Goal: Task Accomplishment & Management: Manage account settings

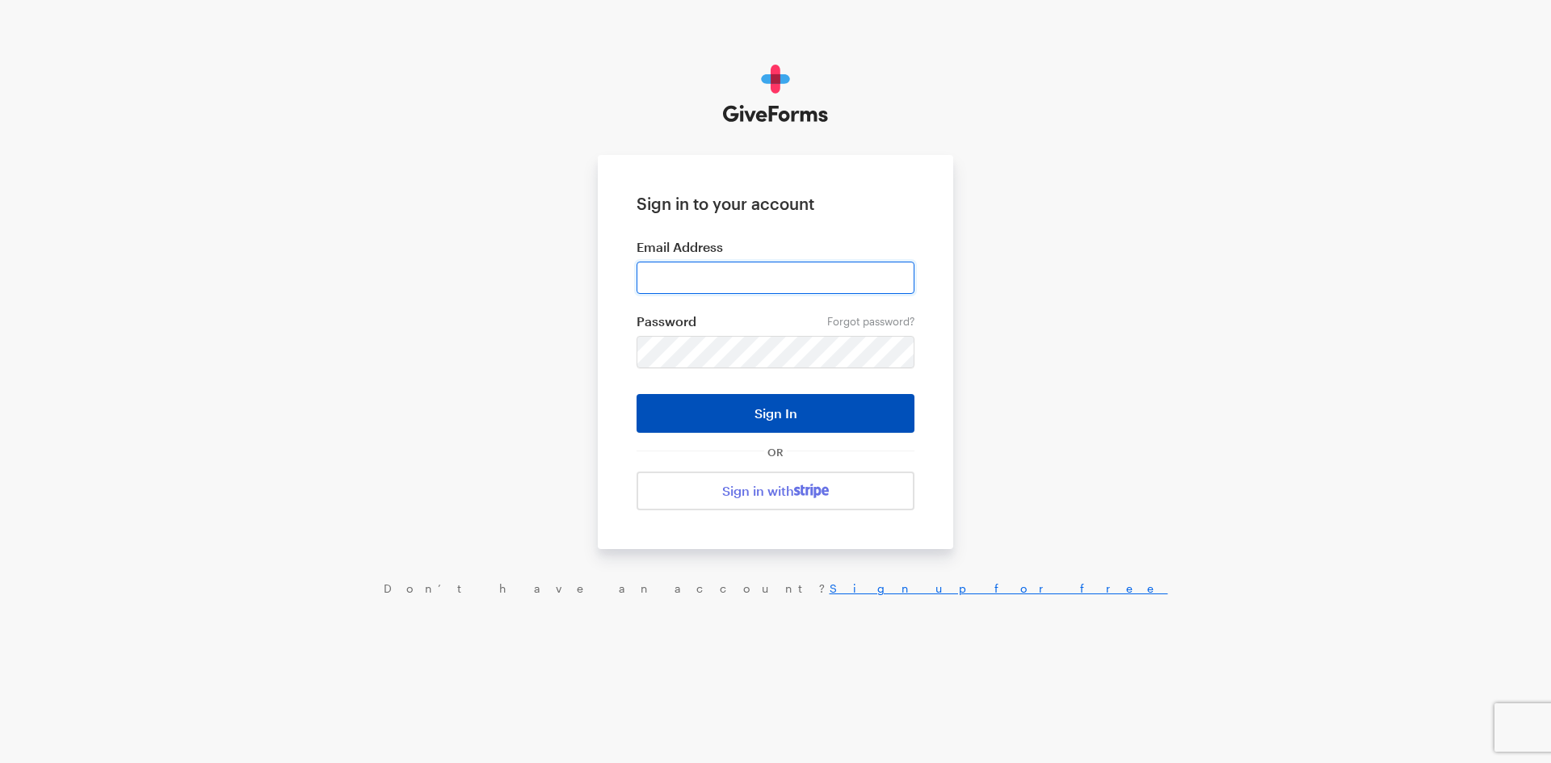
type input "jkerchaert@brightfocus.org"
click at [792, 409] on button "Sign In" at bounding box center [776, 413] width 278 height 39
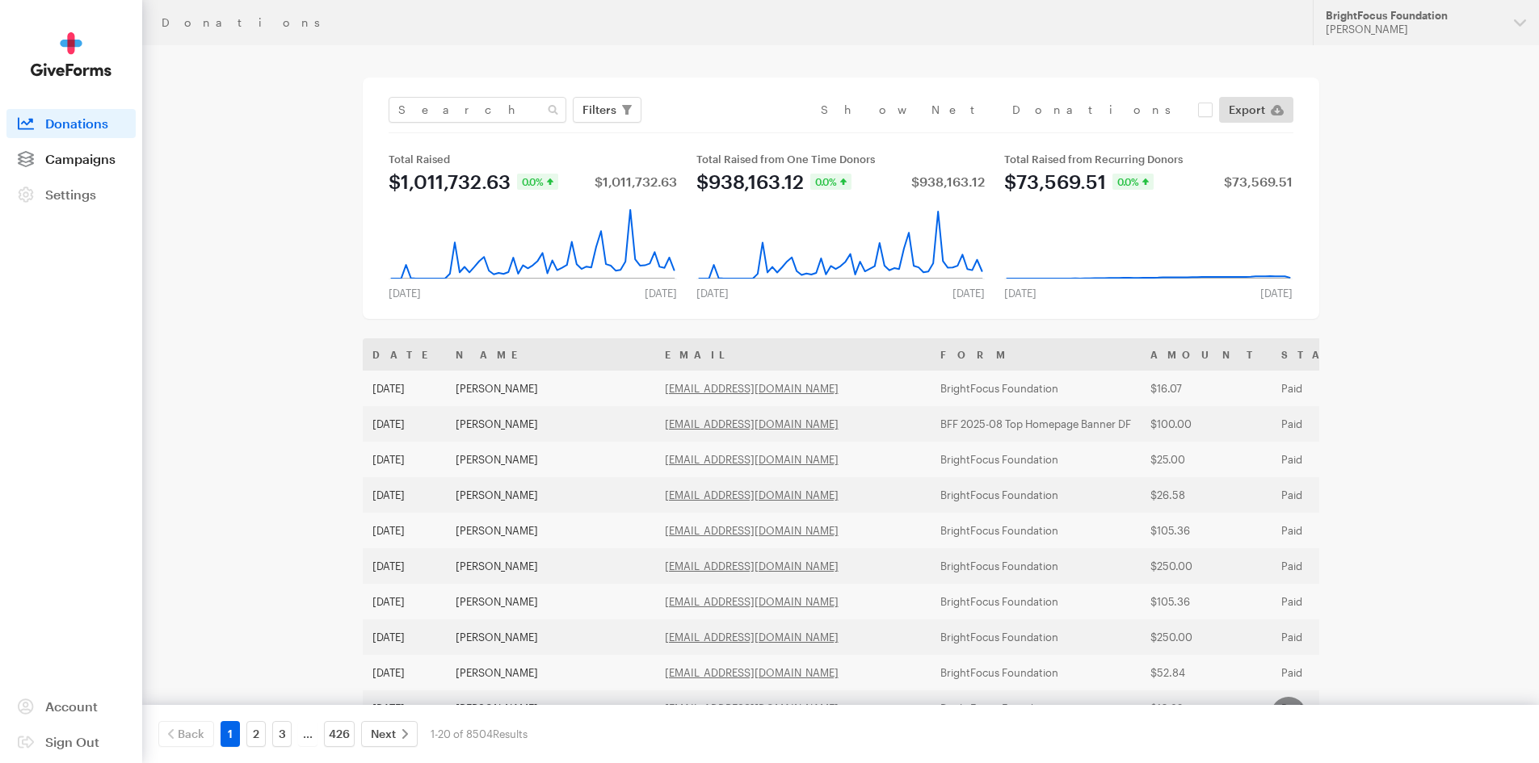
click at [85, 161] on span "Campaigns" at bounding box center [80, 158] width 70 height 15
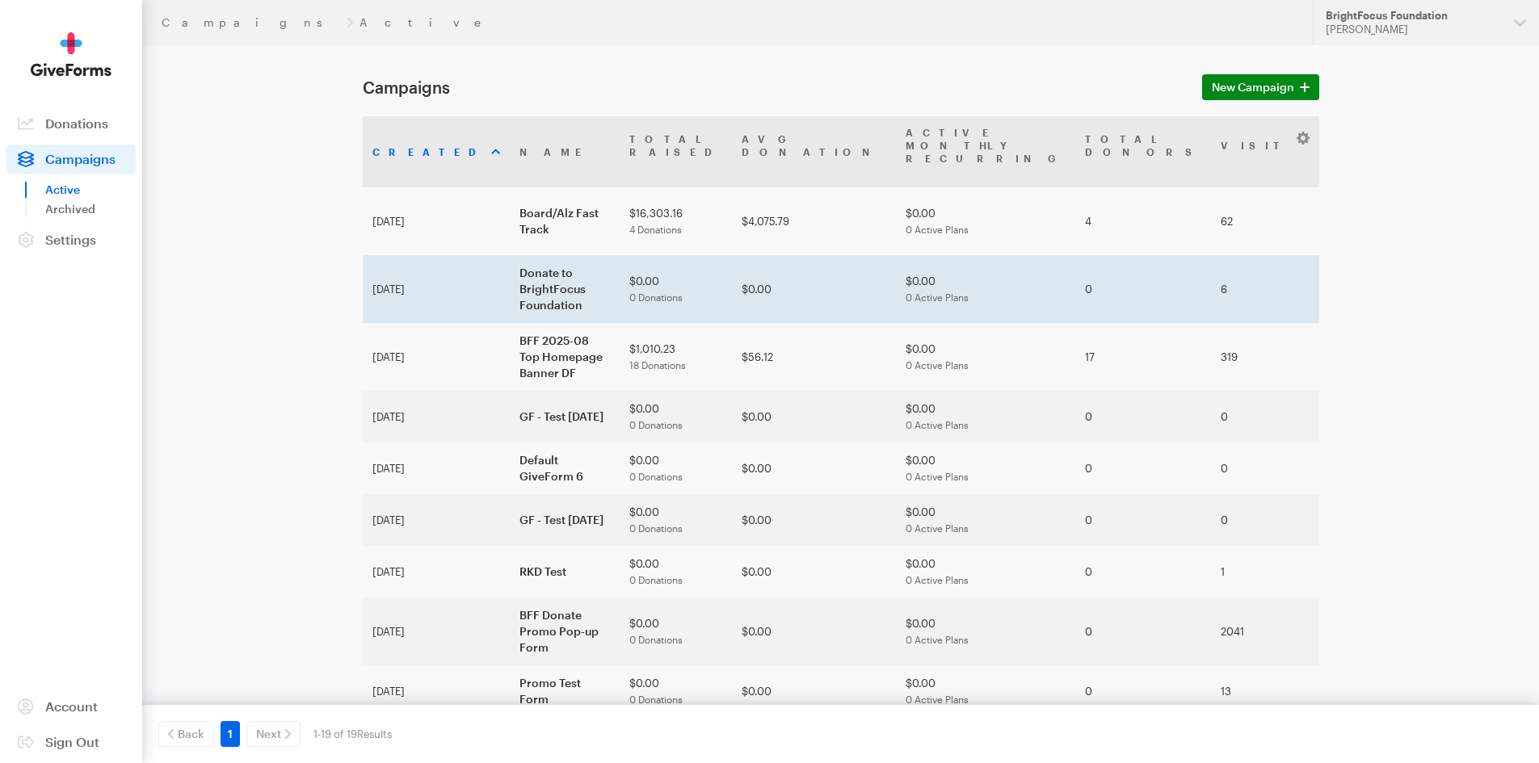
click at [510, 255] on td "Donate to BrightFocus Foundation" at bounding box center [565, 289] width 110 height 68
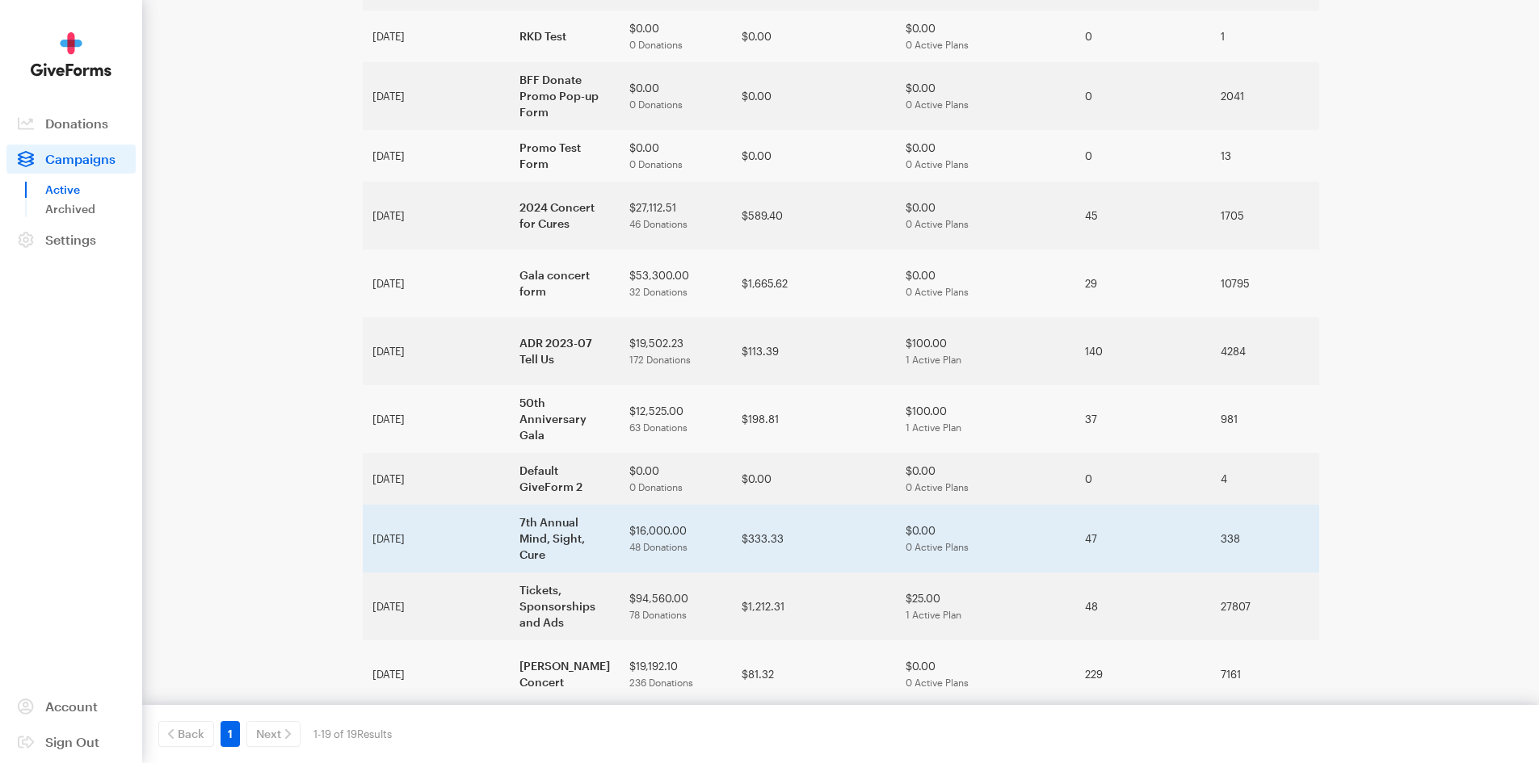
scroll to position [586, 0]
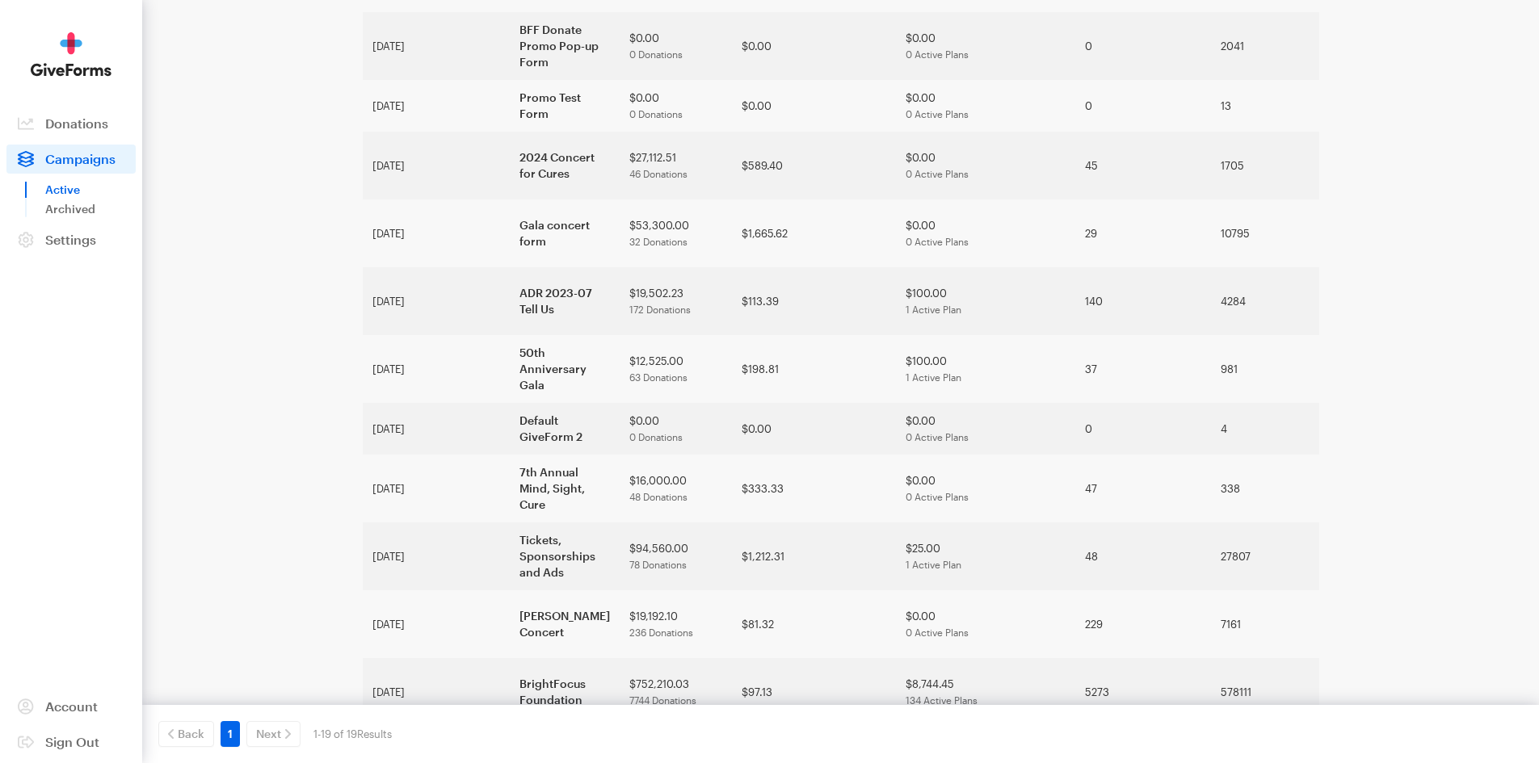
click at [510, 726] on td "Default GiveForm" at bounding box center [565, 760] width 110 height 68
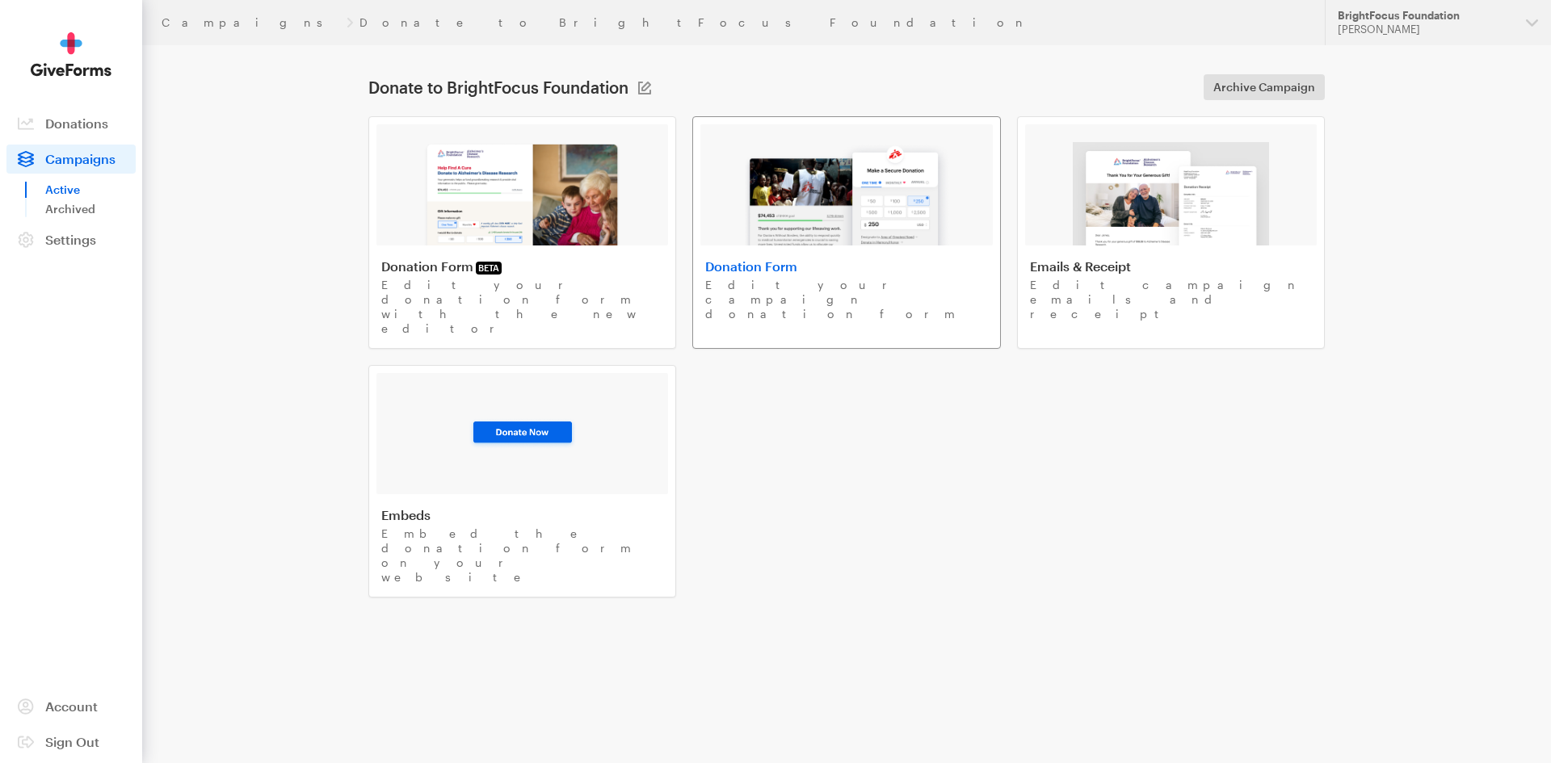
click at [792, 208] on img at bounding box center [846, 193] width 206 height 103
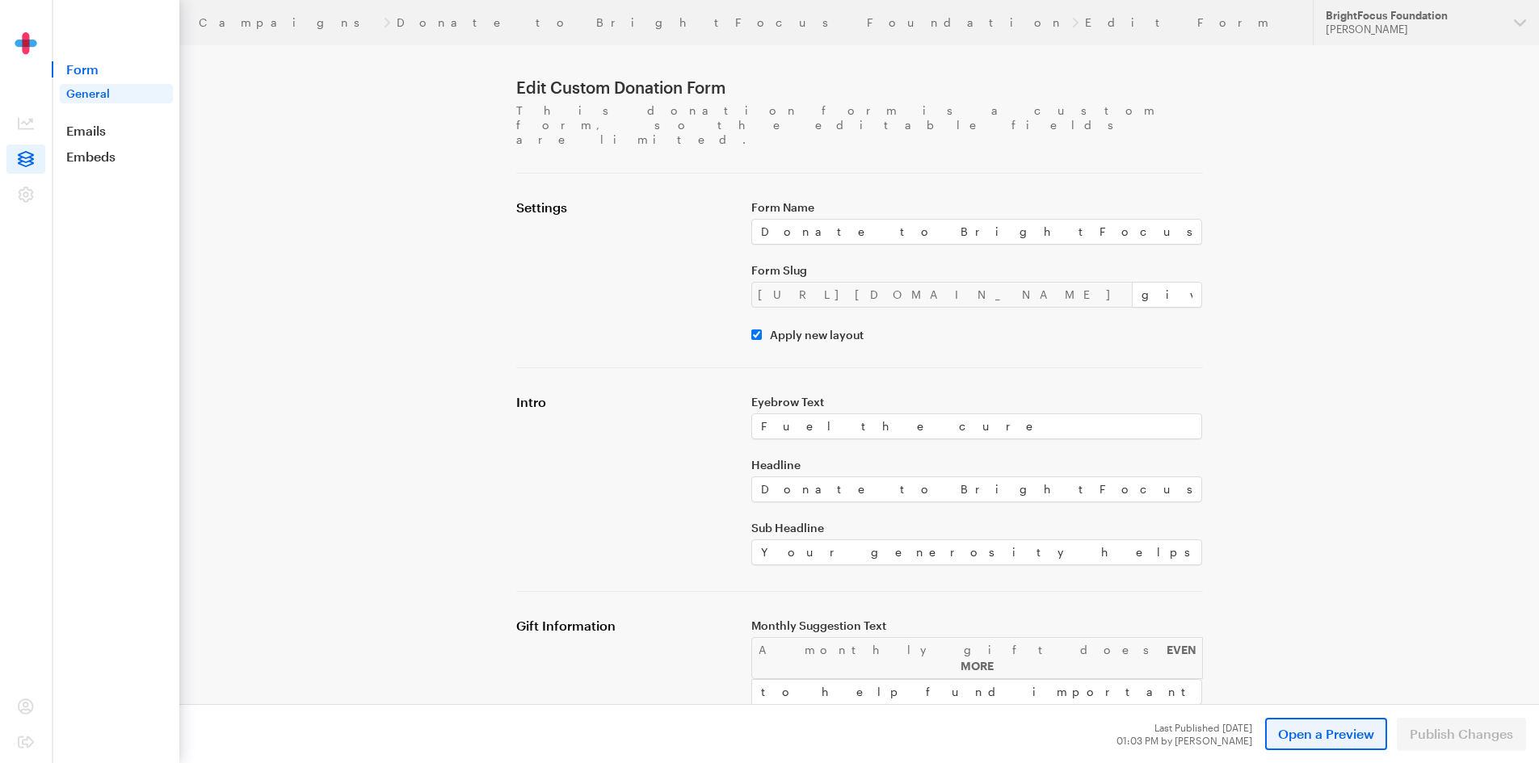
click at [1303, 725] on span "Open a Preview" at bounding box center [1326, 734] width 96 height 19
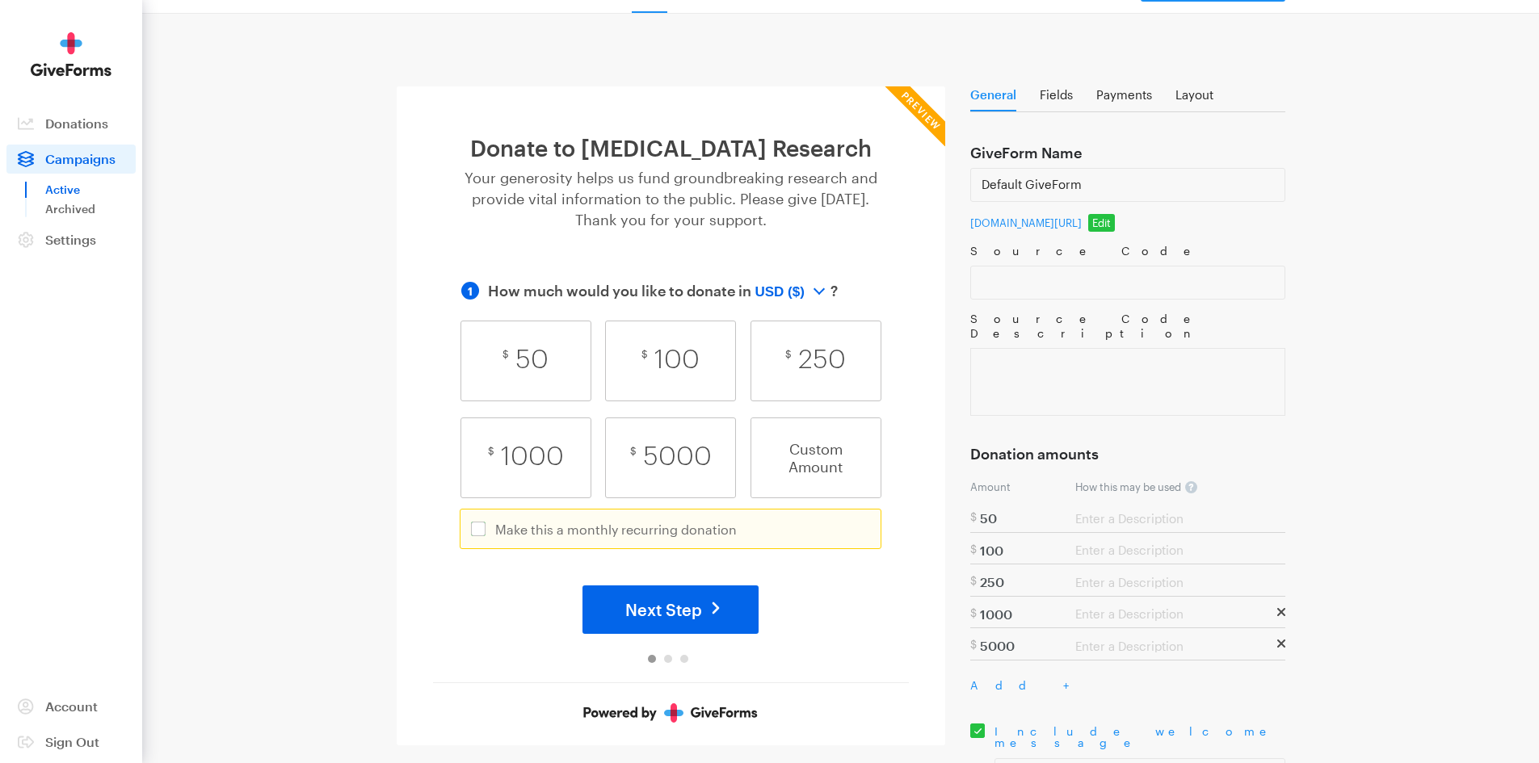
scroll to position [162, 0]
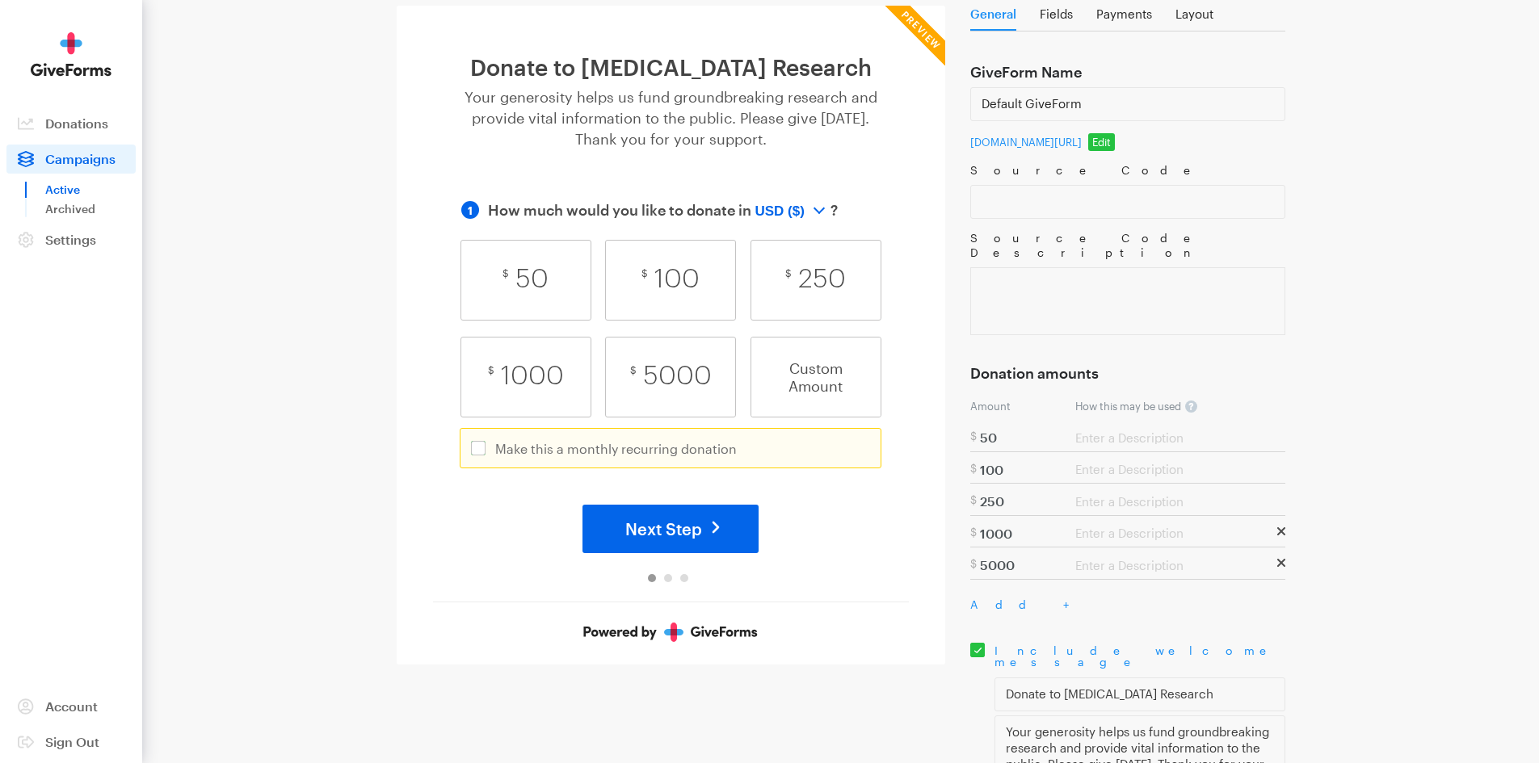
click at [680, 539] on span "Next Step" at bounding box center [663, 528] width 77 height 19
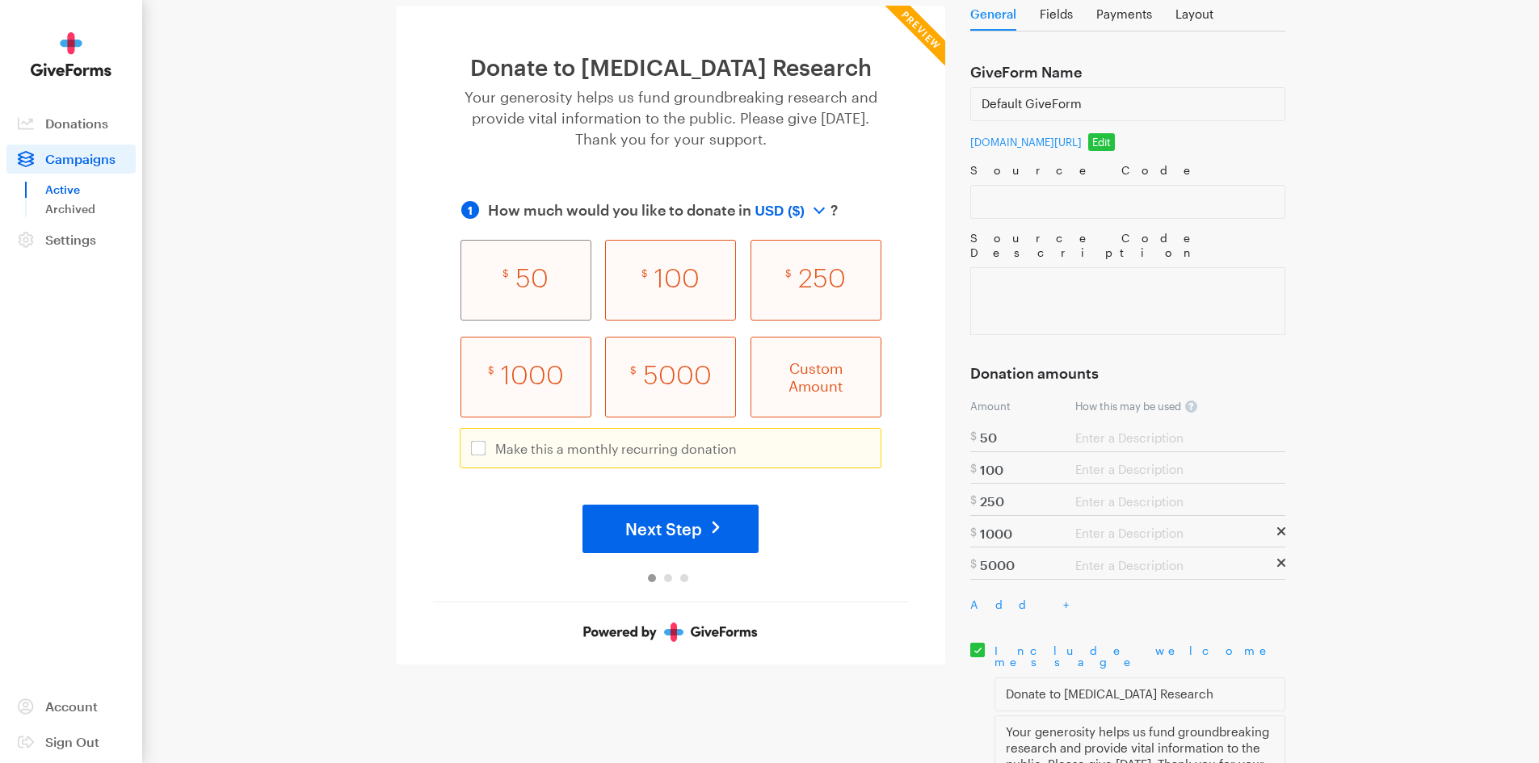
click at [548, 304] on div "$ 50" at bounding box center [525, 280] width 131 height 81
click at [0, 0] on input "$ 50" at bounding box center [0, 0] width 0 height 0
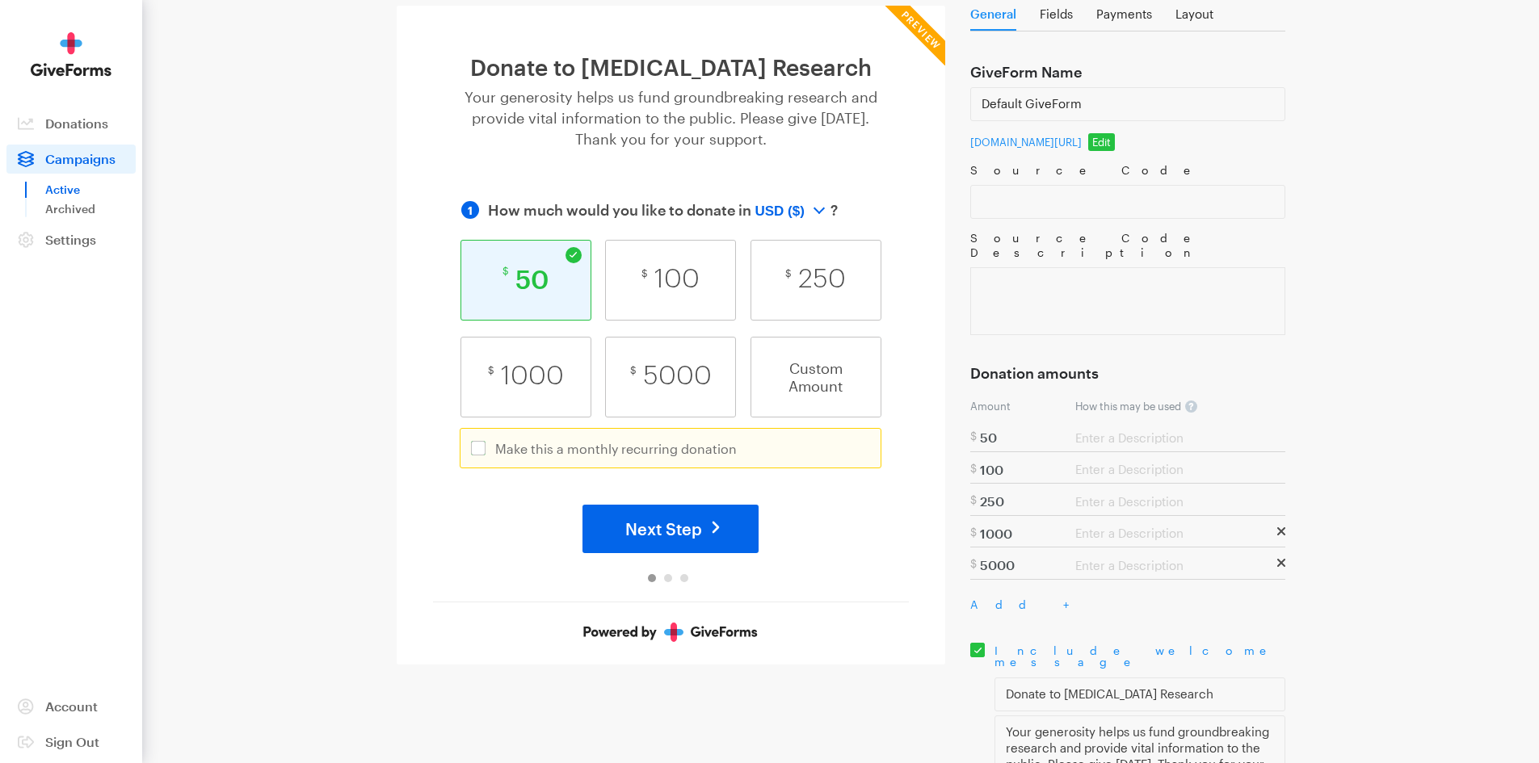
click at [657, 539] on span "Next Step" at bounding box center [663, 528] width 77 height 19
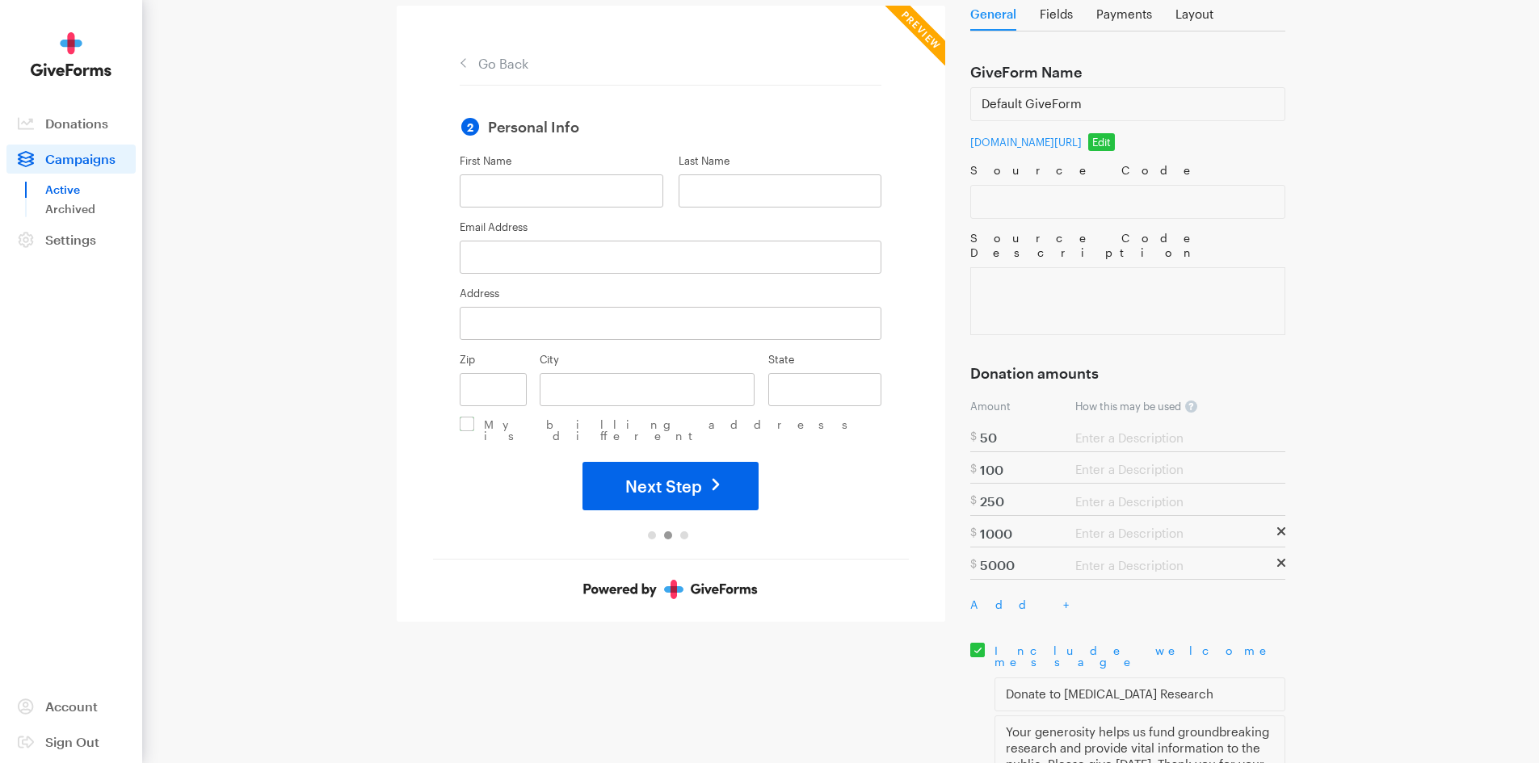
click at [676, 477] on span "Next Step" at bounding box center [663, 486] width 77 height 19
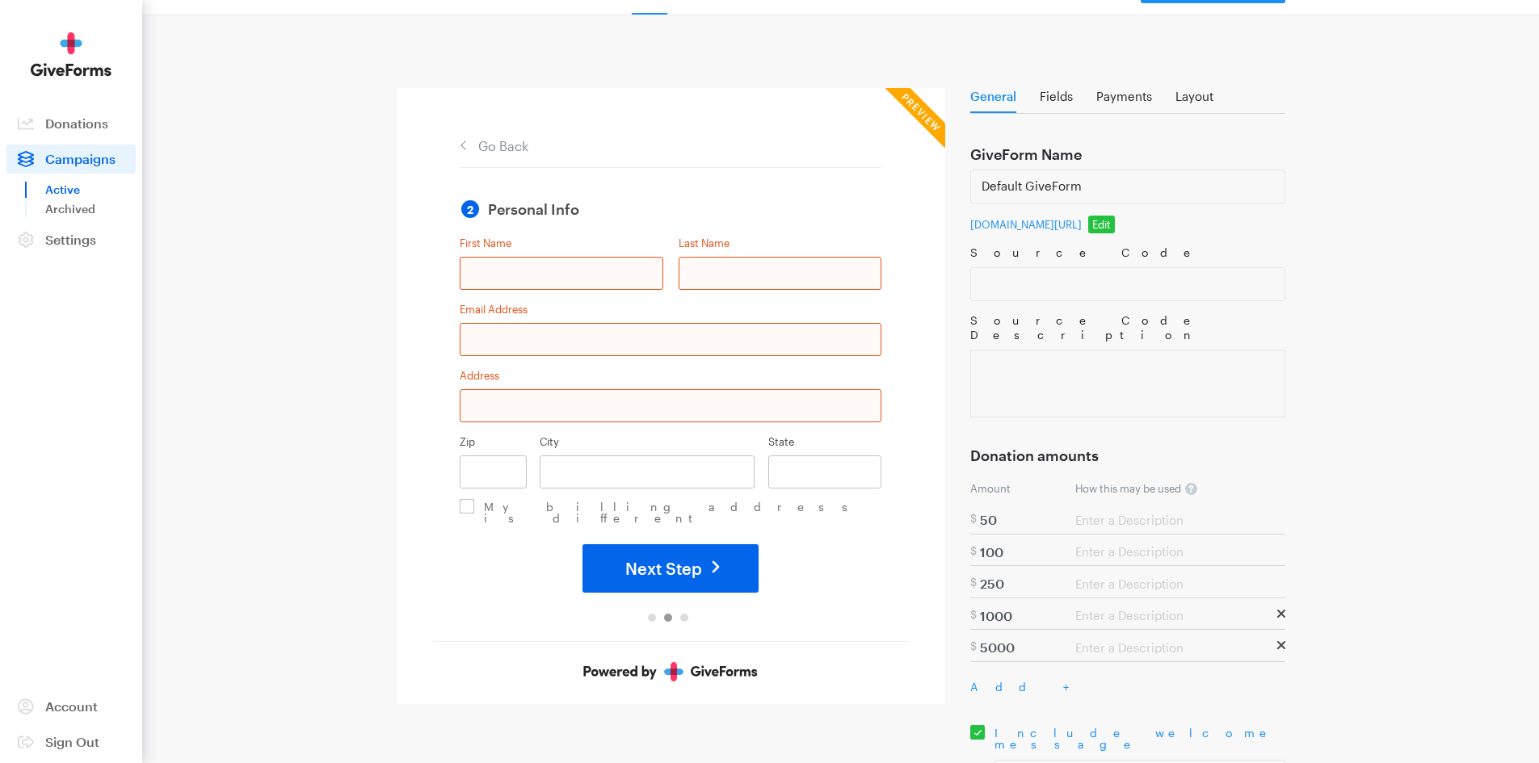
scroll to position [0, 0]
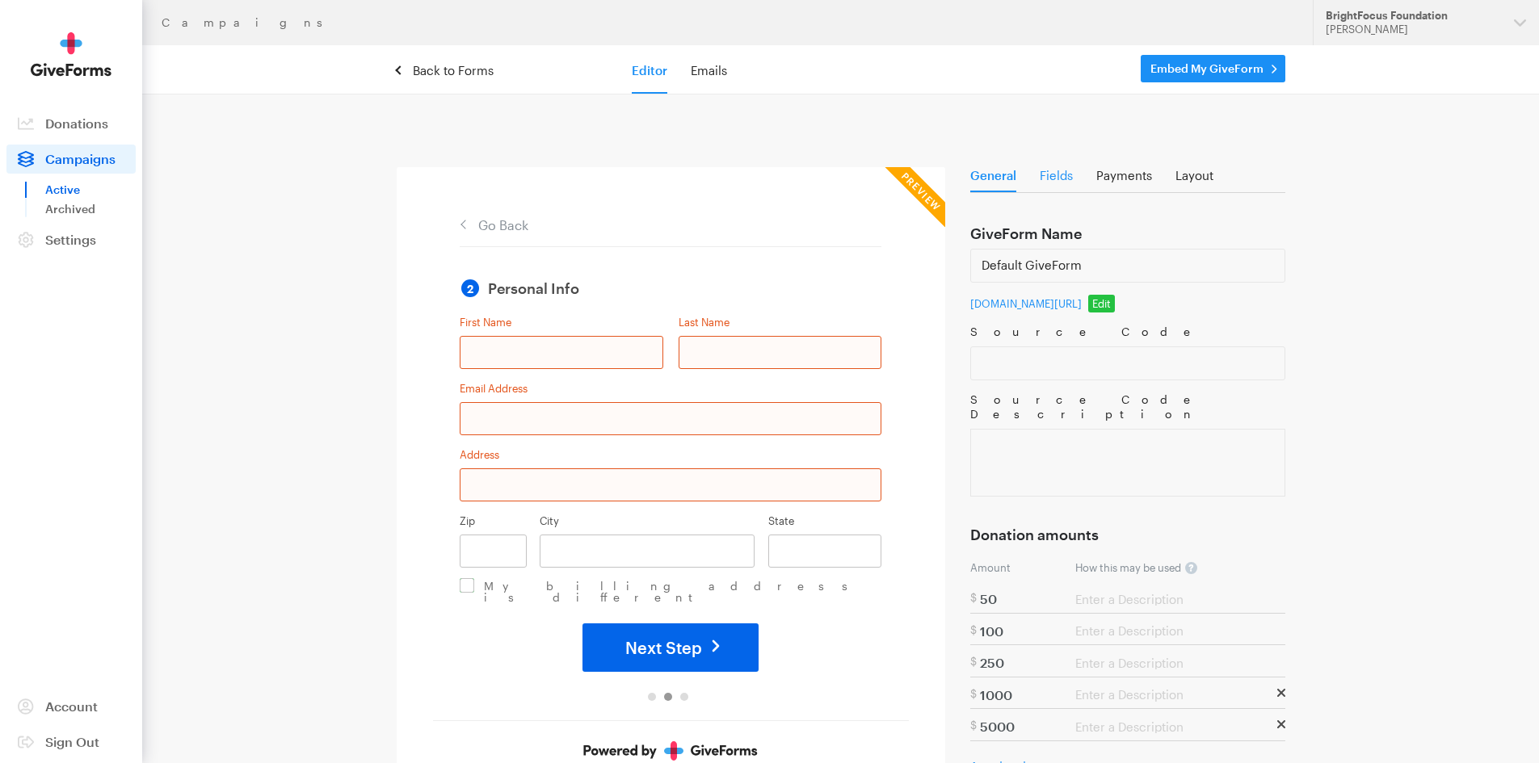
click at [1049, 180] on link "Fields" at bounding box center [1056, 180] width 33 height 22
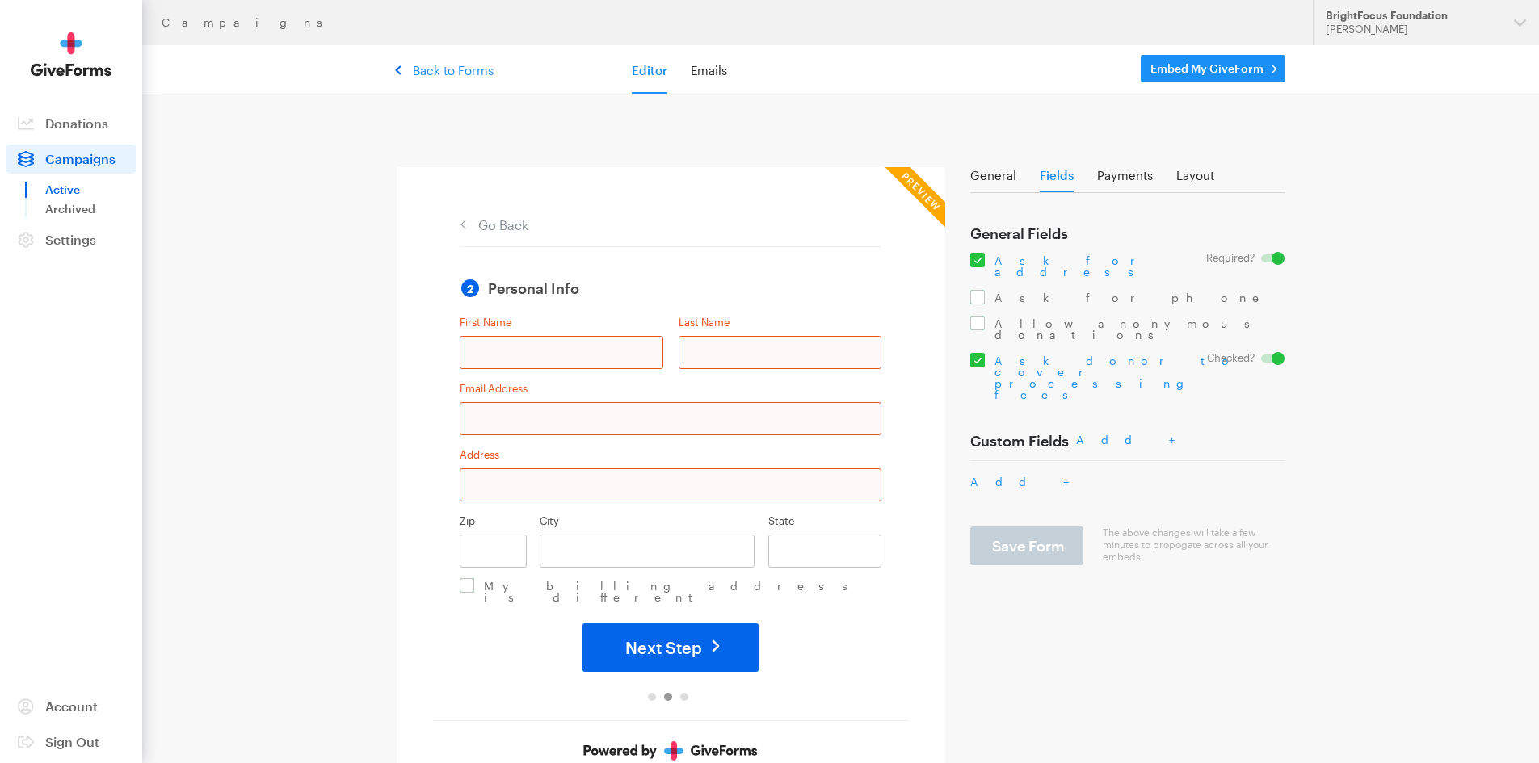
click at [431, 65] on link "Back to Forms" at bounding box center [445, 70] width 97 height 15
